Goal: Check status

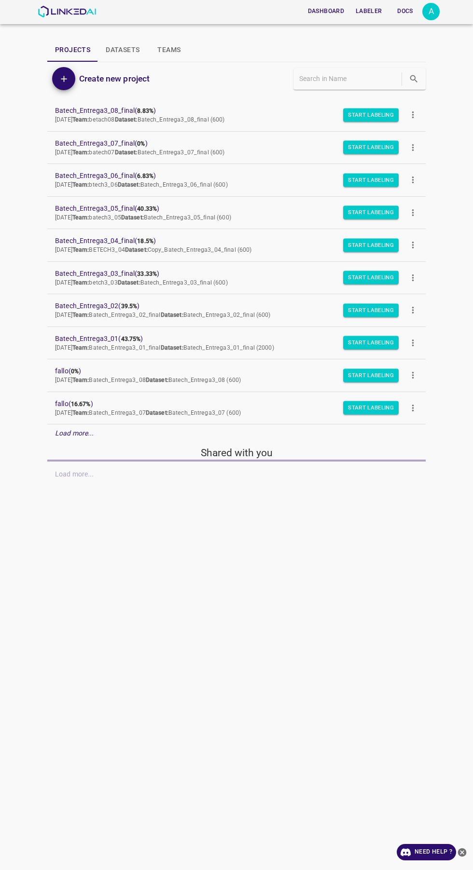
click at [60, 433] on em "Load more..." at bounding box center [74, 433] width 39 height 8
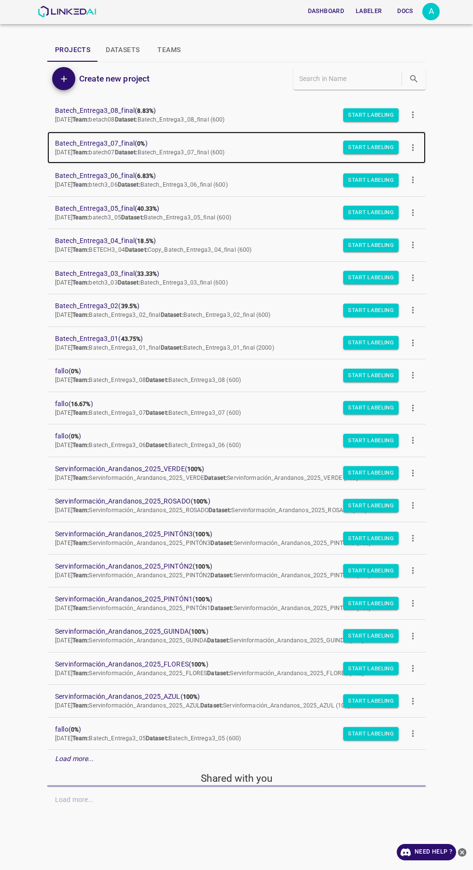
click at [79, 142] on span "Batech_Entrega3_07_final ( 0% )" at bounding box center [228, 143] width 347 height 10
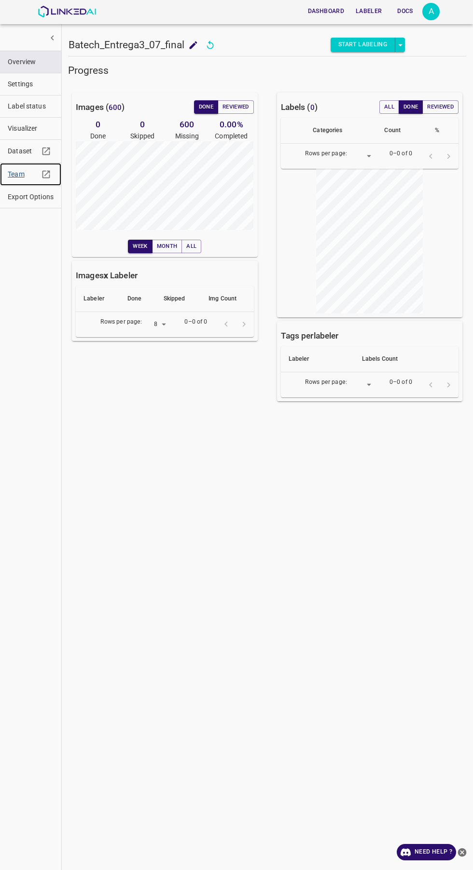
click at [22, 174] on span "Team" at bounding box center [23, 174] width 31 height 10
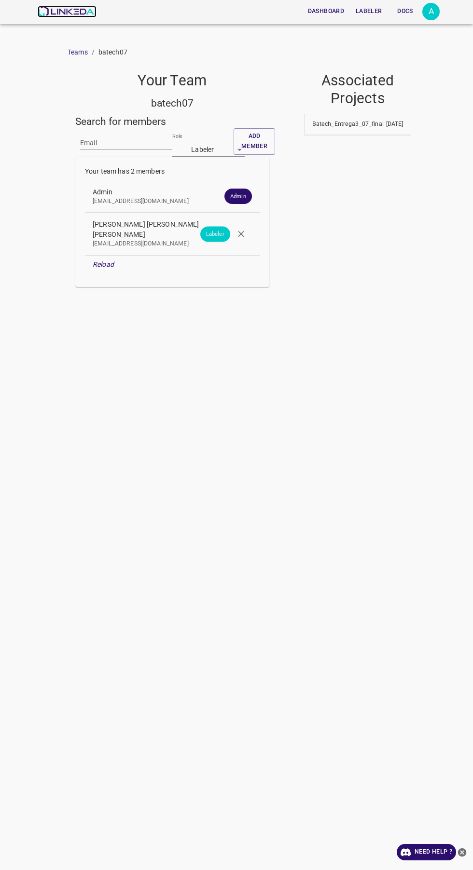
click at [65, 13] on img at bounding box center [67, 12] width 58 height 12
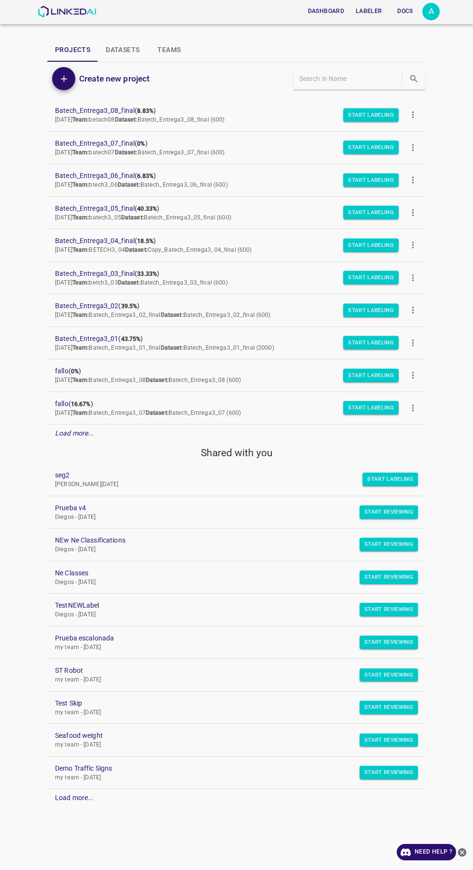
click at [75, 430] on em "Load more..." at bounding box center [74, 433] width 39 height 8
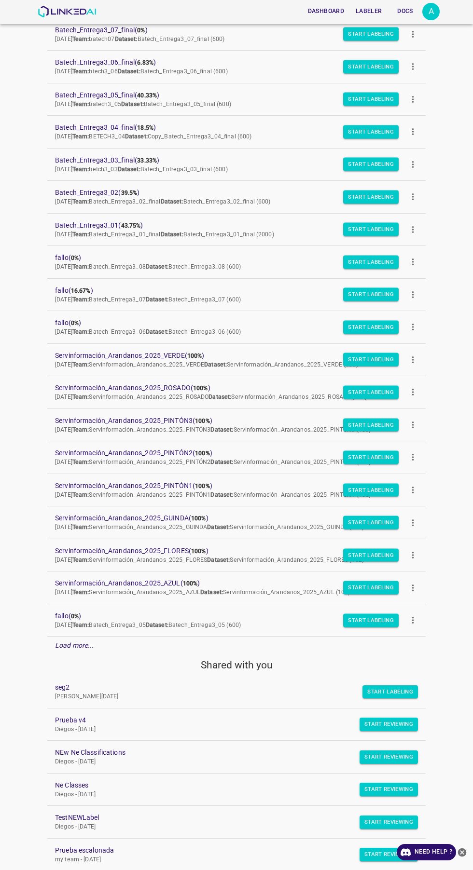
scroll to position [221, 0]
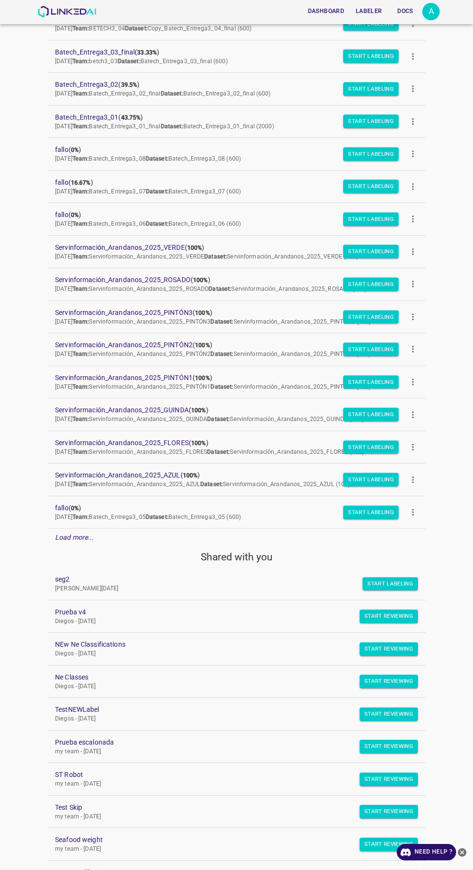
click at [93, 530] on div "Load more..." at bounding box center [236, 538] width 378 height 18
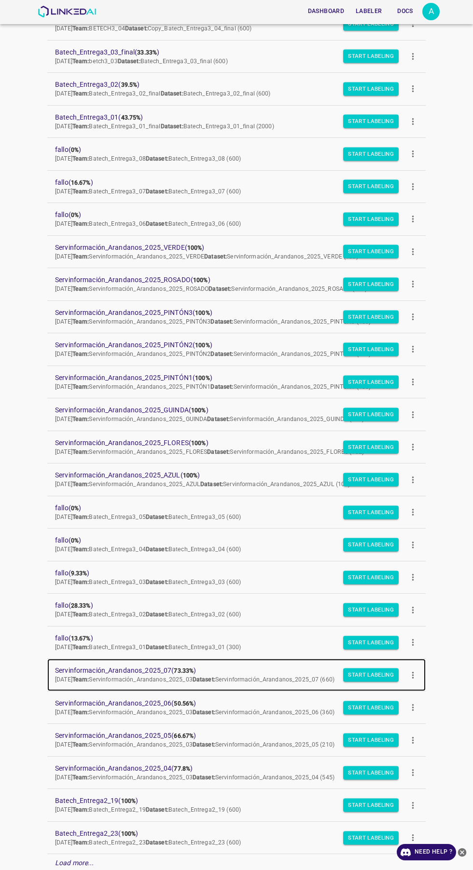
click at [160, 671] on span "Servinformación_Arandanos_2025_07 ( 73.33% )" at bounding box center [228, 671] width 347 height 10
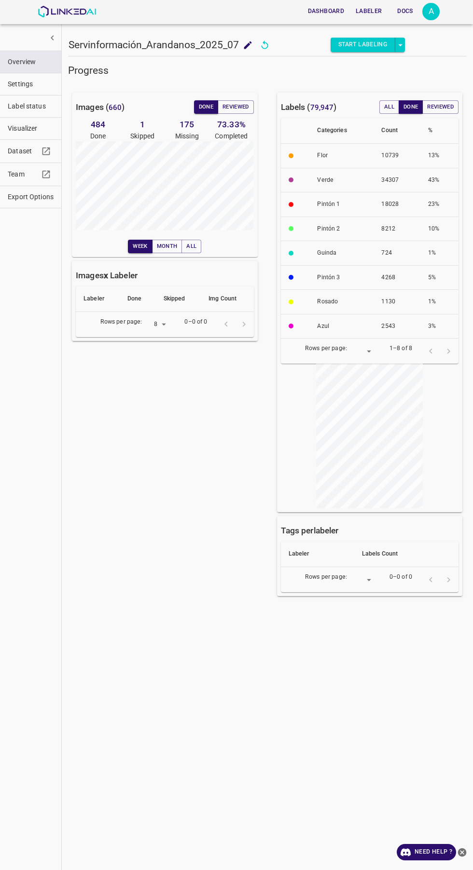
click at [22, 128] on span "Visualizer" at bounding box center [31, 129] width 46 height 10
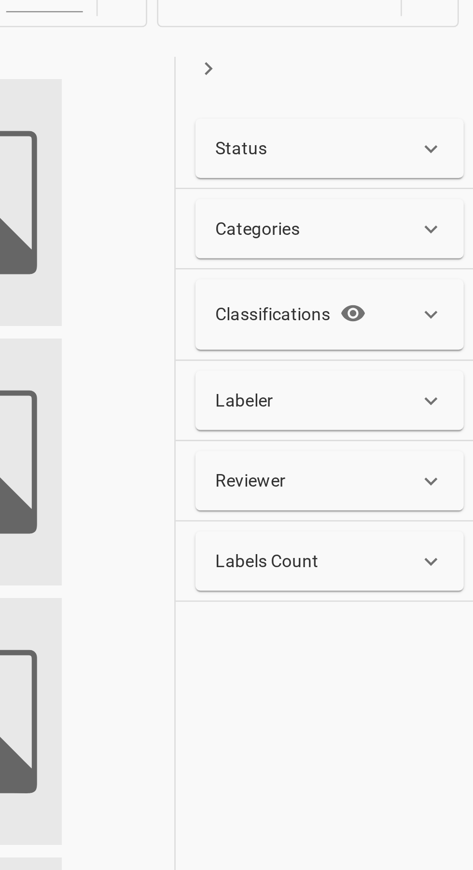
click at [443, 115] on div "Status" at bounding box center [412, 107] width 105 height 23
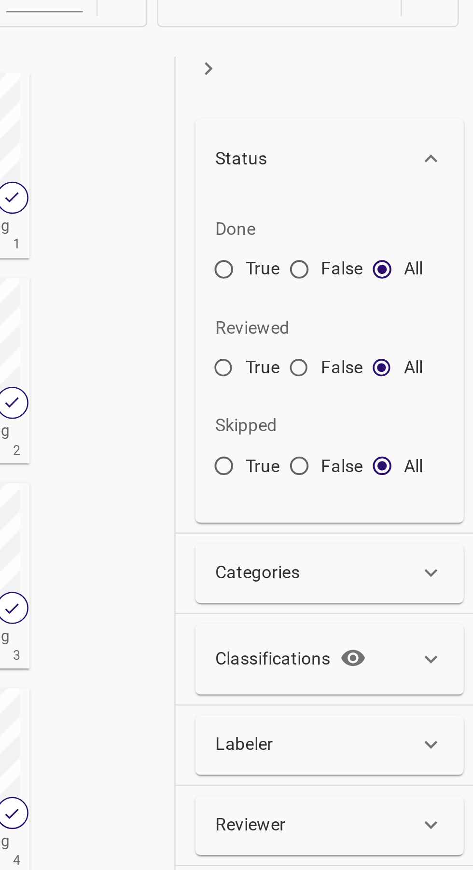
click at [404, 152] on input "False" at bounding box center [400, 156] width 17 height 17
radio input "true"
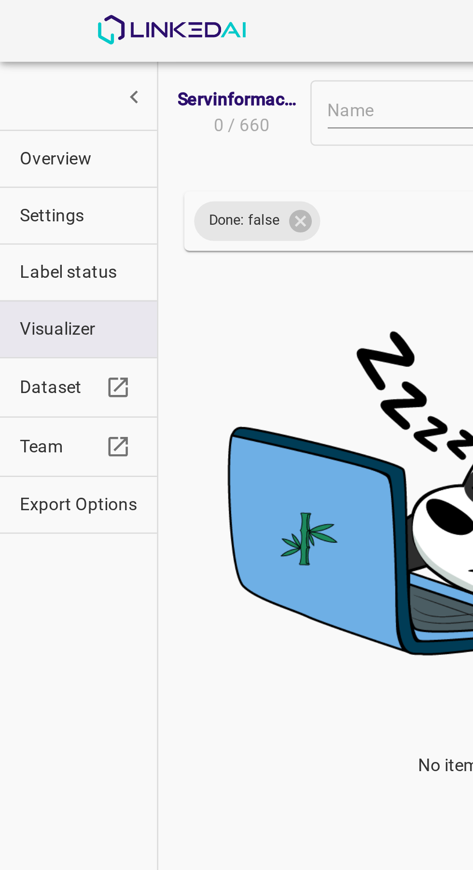
click at [20, 58] on span "Overview" at bounding box center [31, 62] width 46 height 10
